Goal: Check status: Check status

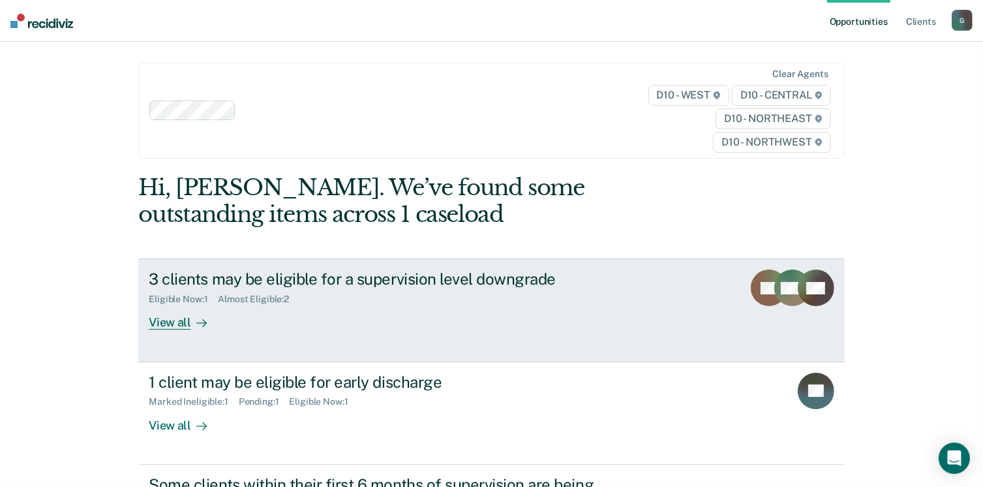
drag, startPoint x: 0, startPoint y: 0, endPoint x: 495, endPoint y: 334, distance: 597.2
click at [495, 334] on link "3 clients may be eligible for a supervision level downgrade Eligible Now : 1 Al…" at bounding box center [491, 309] width 706 height 103
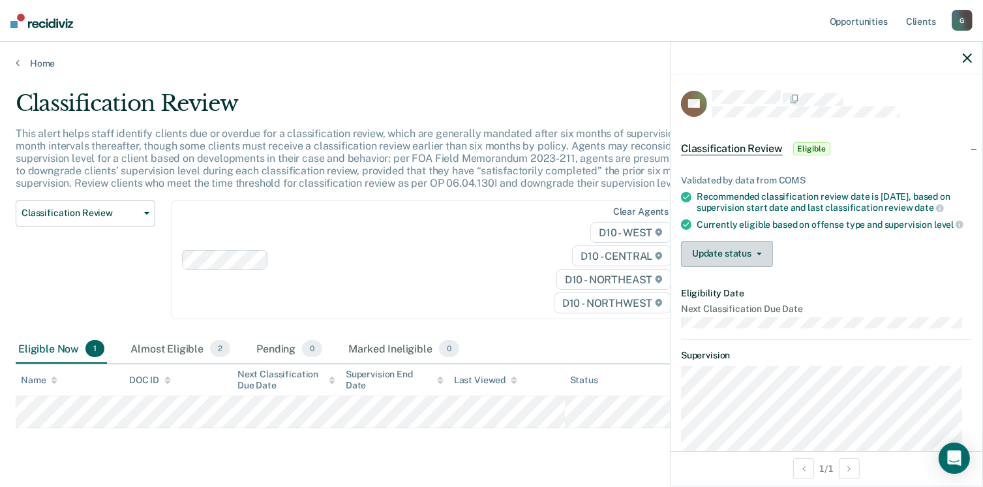
click at [726, 267] on button "Update status" at bounding box center [727, 254] width 92 height 26
click at [36, 60] on link "Home" at bounding box center [492, 63] width 952 height 12
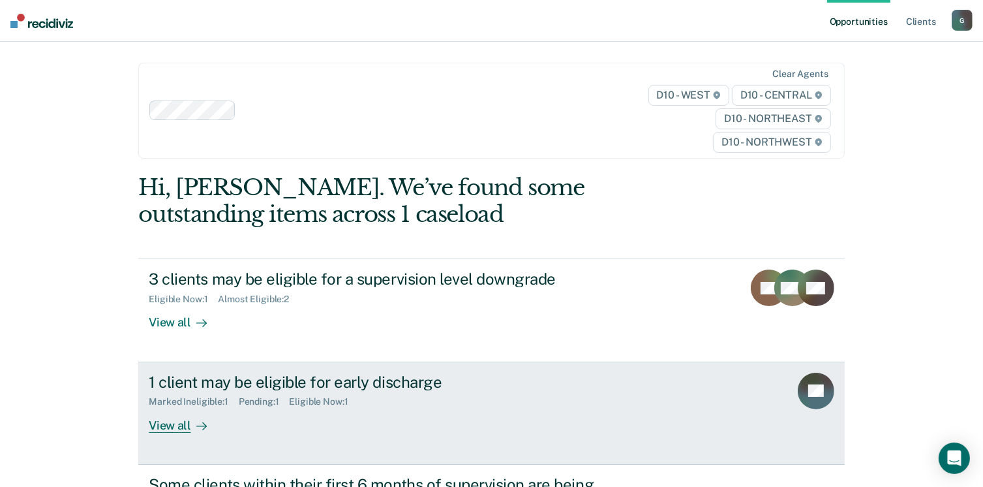
click at [196, 408] on div "View all" at bounding box center [185, 419] width 73 height 25
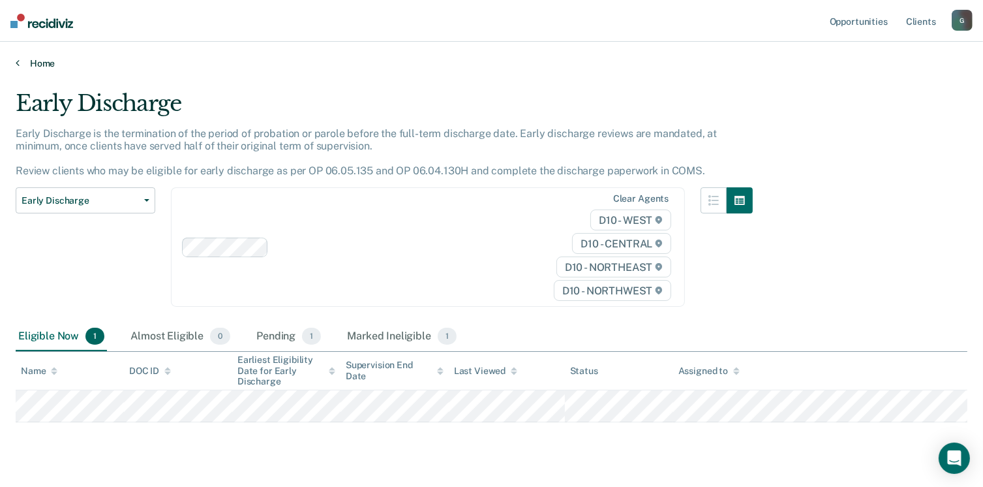
click at [32, 63] on link "Home" at bounding box center [492, 63] width 952 height 12
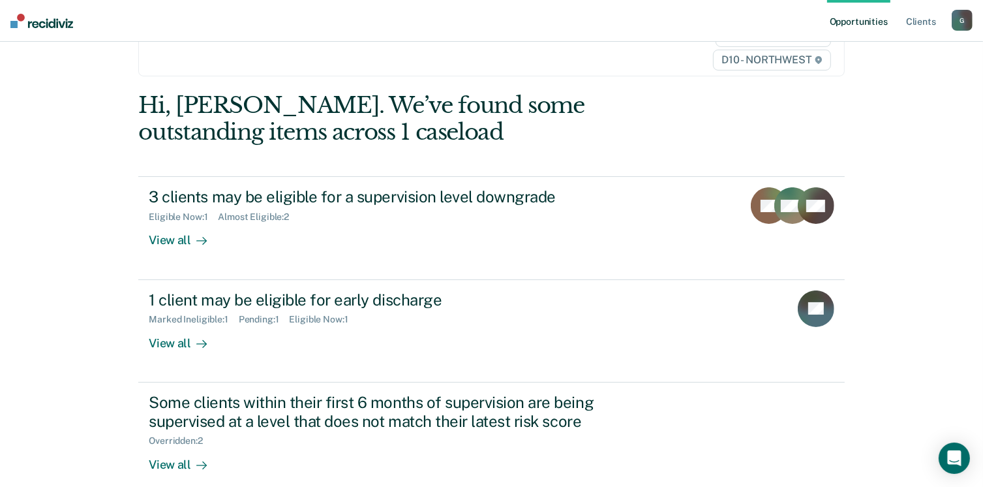
scroll to position [173, 0]
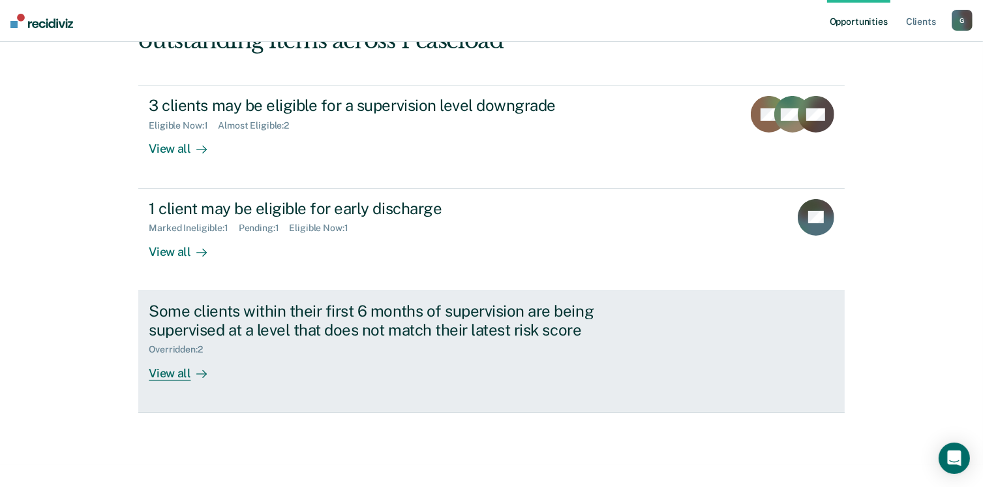
click at [202, 374] on icon at bounding box center [201, 374] width 10 height 10
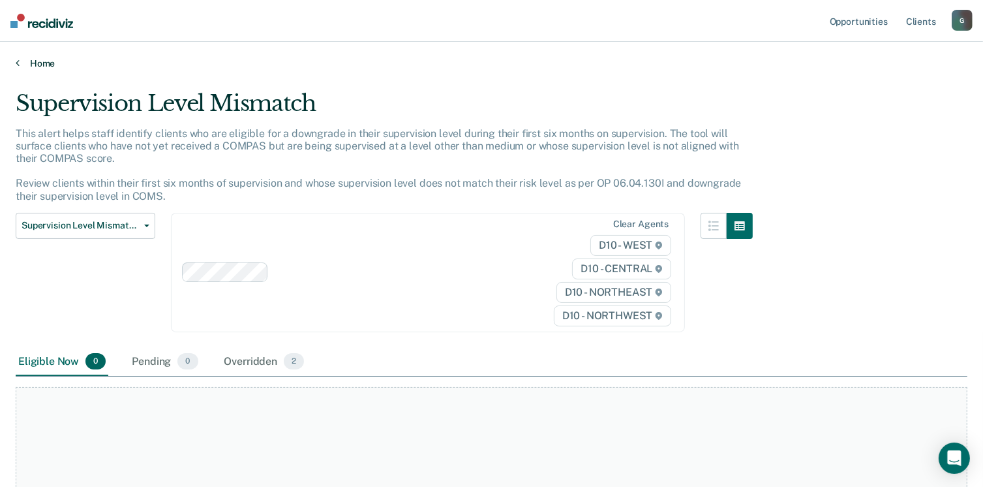
click at [43, 60] on link "Home" at bounding box center [492, 63] width 952 height 12
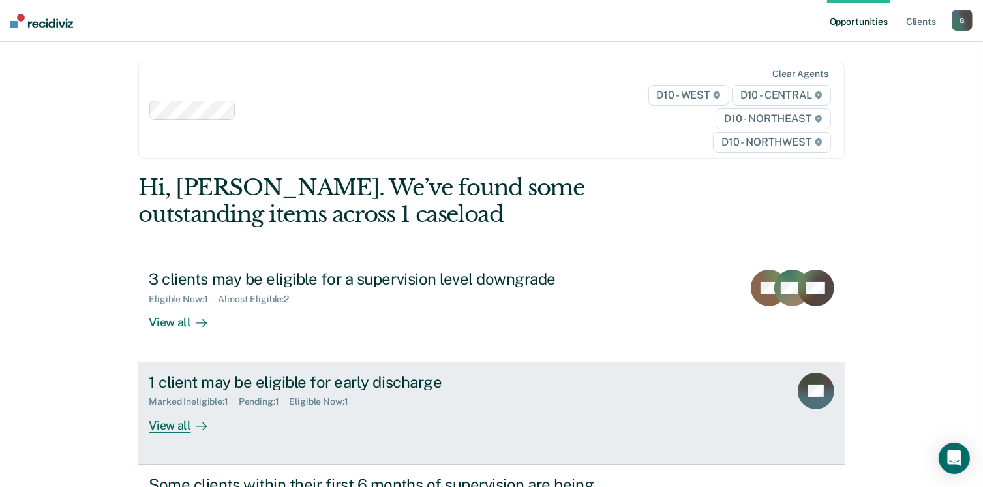
click at [167, 412] on div "View all" at bounding box center [185, 419] width 73 height 25
